Goal: Find specific page/section: Find specific page/section

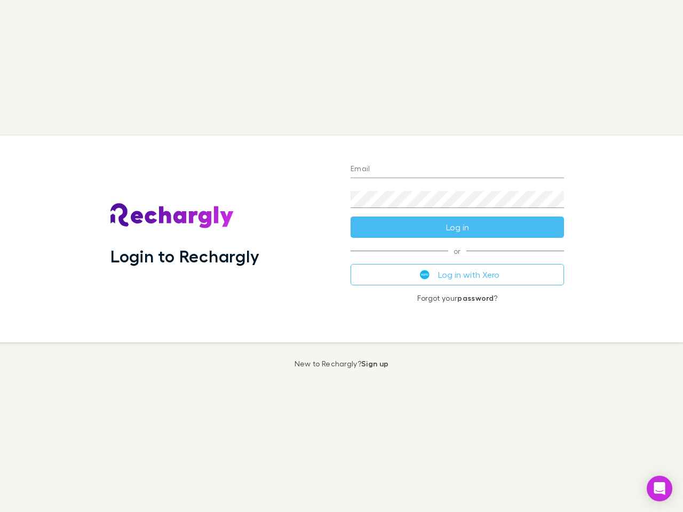
click at [341, 256] on div "Login to Rechargly" at bounding box center [222, 238] width 240 height 207
click at [457, 170] on input "Email" at bounding box center [456, 169] width 213 height 17
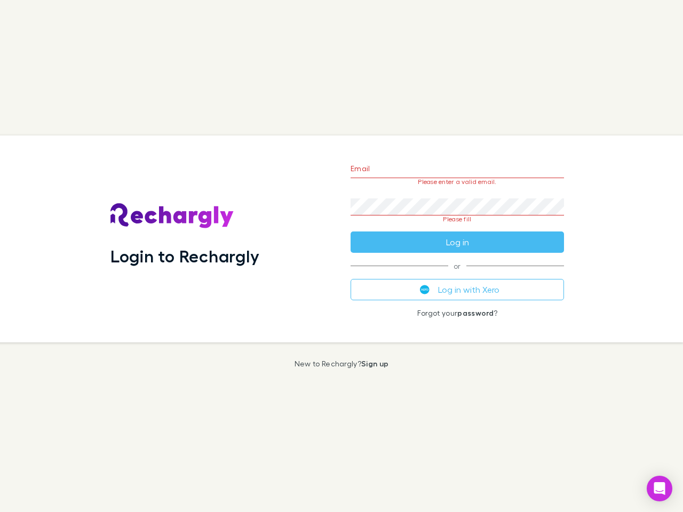
click at [457, 227] on form "Email Please enter a valid email. Password Please fill Log in" at bounding box center [456, 203] width 213 height 100
click at [457, 275] on div "Email Please enter a valid email. Password Please fill Log in or Log in with Xe…" at bounding box center [457, 238] width 230 height 207
click at [659, 489] on icon "Open Intercom Messenger" at bounding box center [659, 488] width 11 height 13
